Goal: Information Seeking & Learning: Learn about a topic

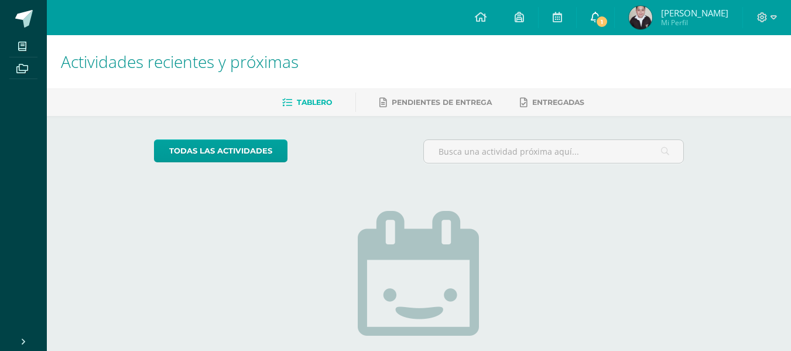
click at [612, 25] on link "1" at bounding box center [595, 17] width 37 height 35
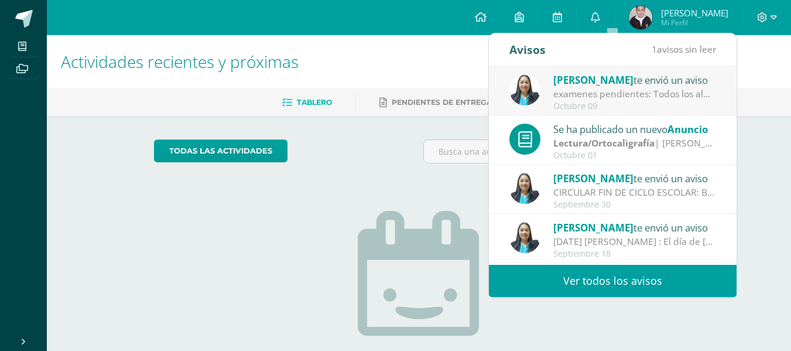
click at [450, 208] on div "No tienes actividades Échale un vistazo a los demás períodos o sal y disfruta d…" at bounding box center [419, 307] width 234 height 268
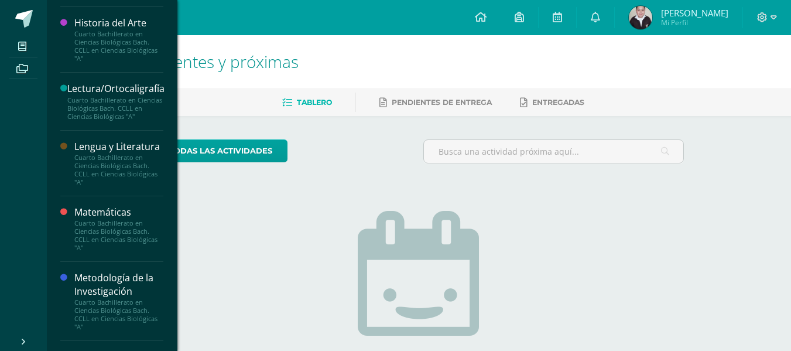
scroll to position [824, 0]
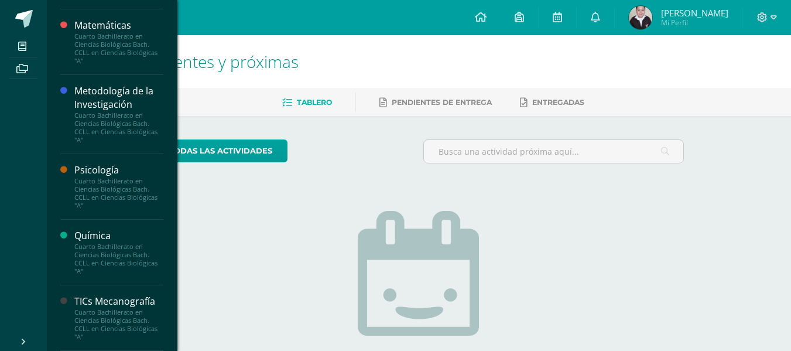
click at [109, 91] on div "Metodología de la Investigación" at bounding box center [118, 97] width 89 height 27
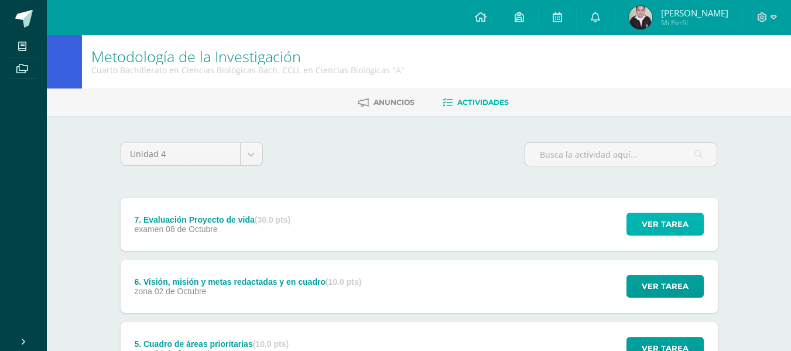
click at [677, 221] on span "Ver tarea" at bounding box center [665, 224] width 47 height 22
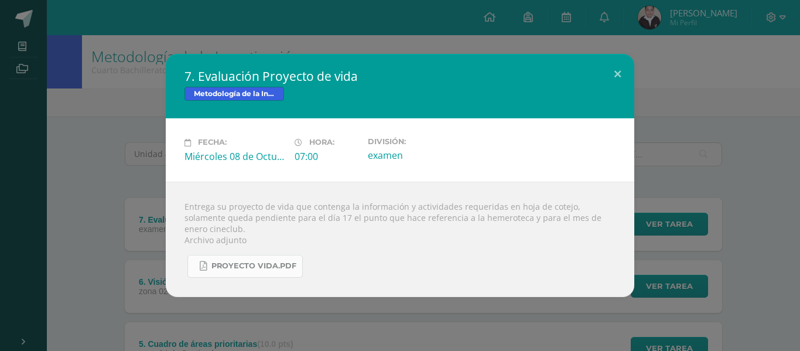
click at [273, 263] on span "proyecto vida.pdf" at bounding box center [253, 265] width 85 height 9
